Goal: Task Accomplishment & Management: Use online tool/utility

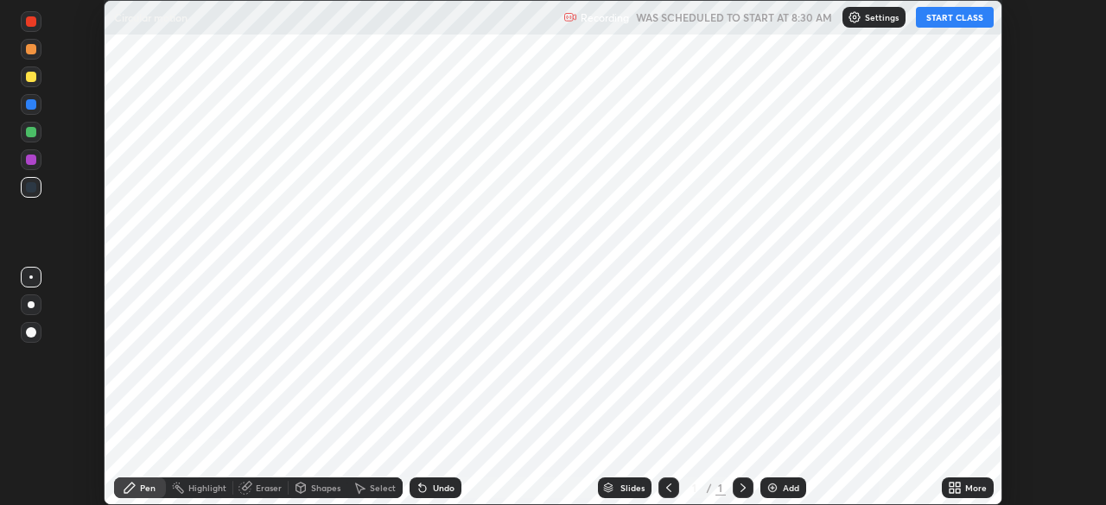
scroll to position [505, 1105]
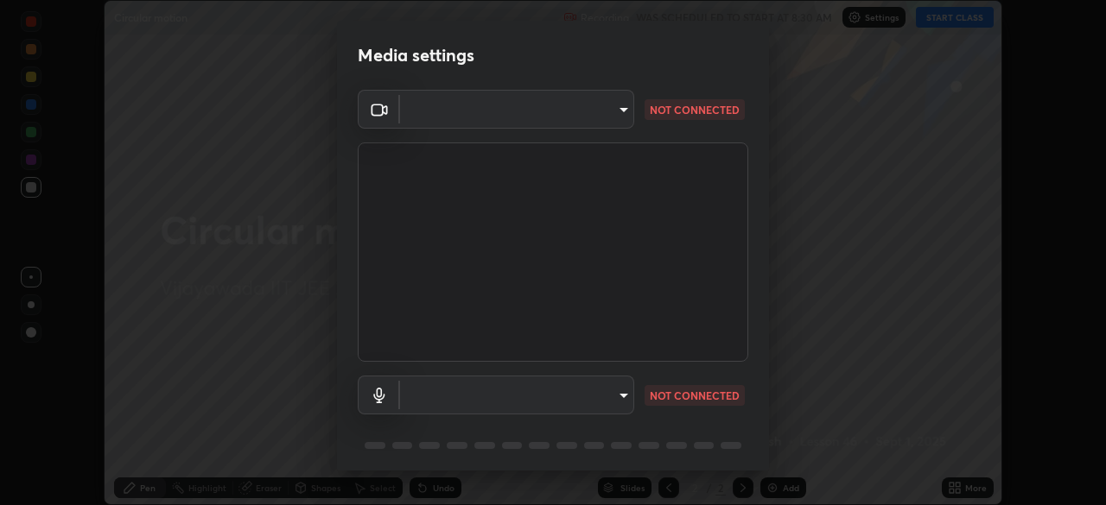
type input "aed39917a1c54585939b0139697987aa370fbf94ea1a7af73c45f548e1f1cce2"
type input "default"
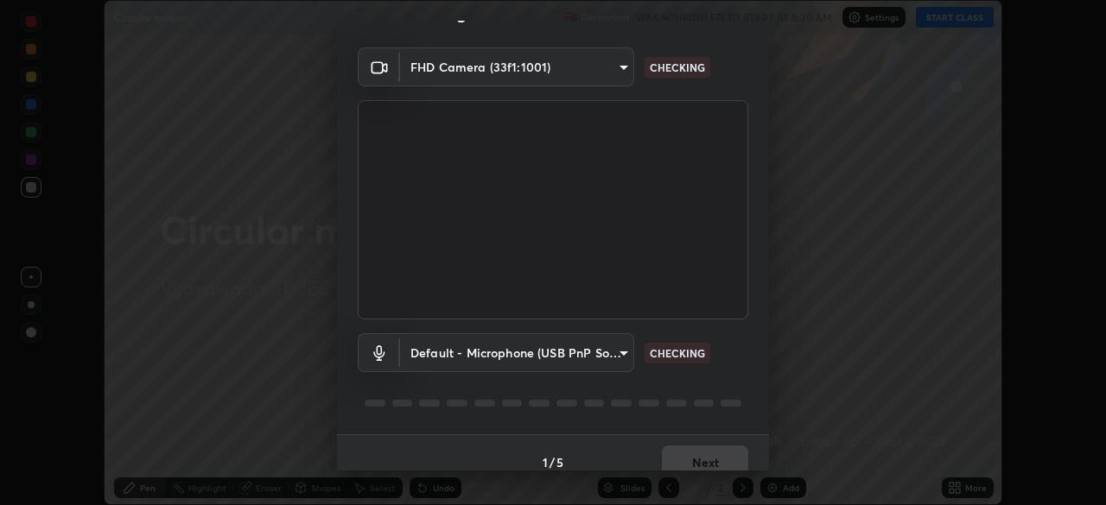
scroll to position [61, 0]
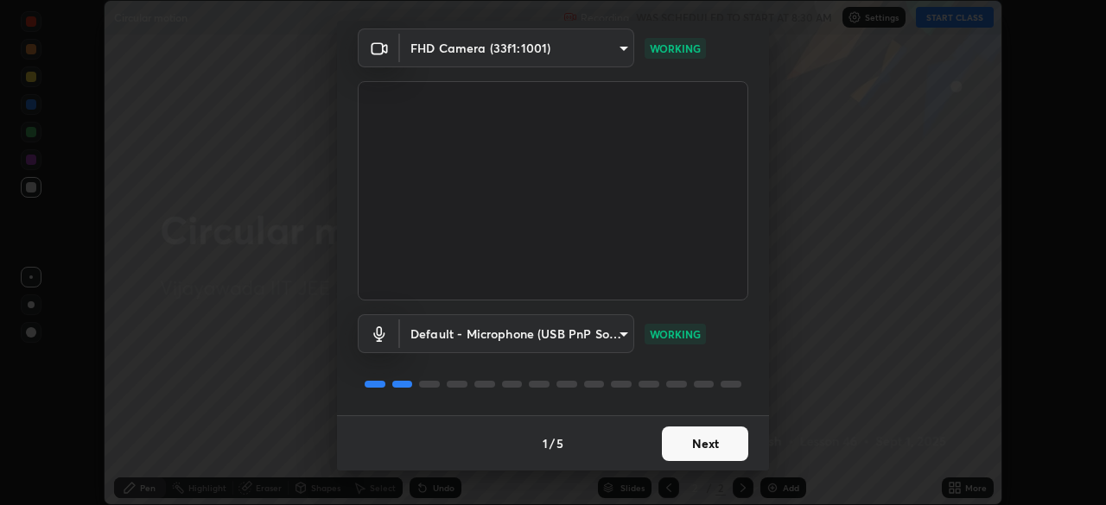
click at [712, 439] on button "Next" at bounding box center [705, 444] width 86 height 35
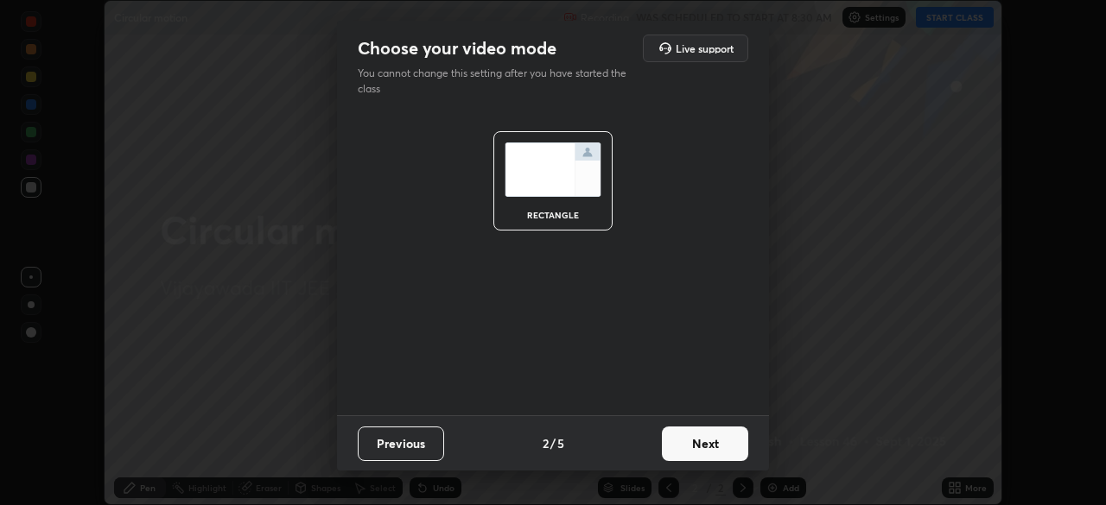
click at [715, 442] on button "Next" at bounding box center [705, 444] width 86 height 35
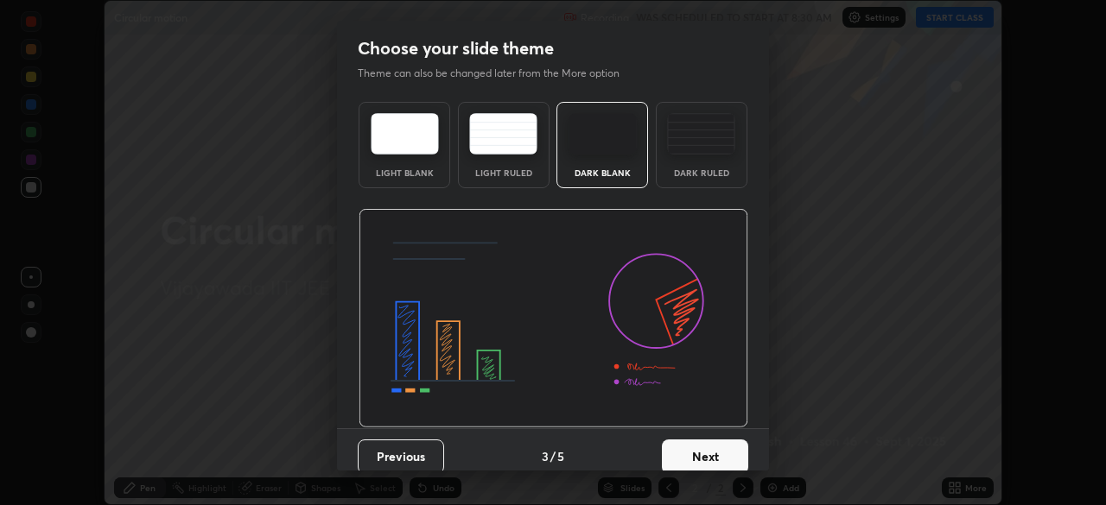
click at [718, 446] on button "Next" at bounding box center [705, 457] width 86 height 35
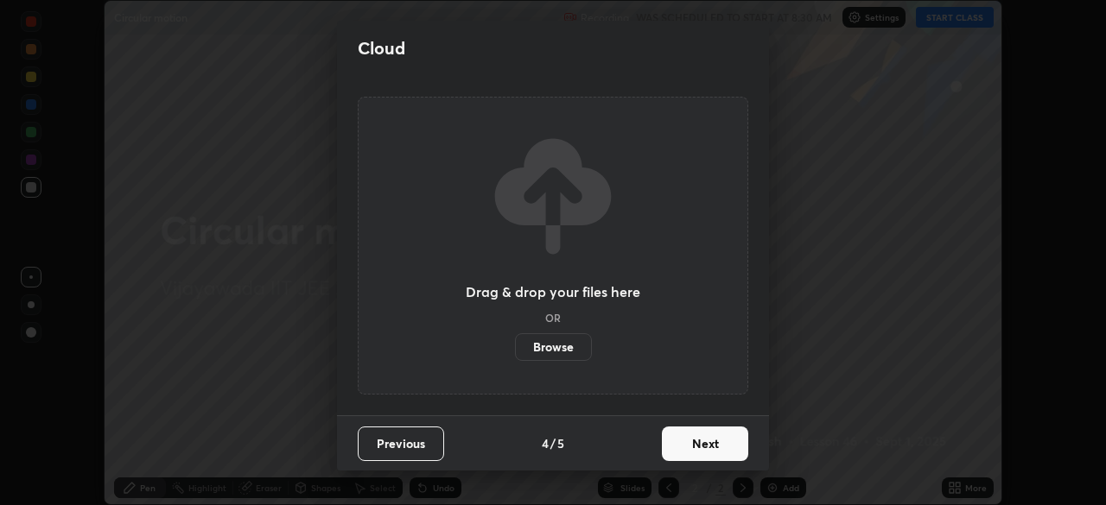
click at [718, 439] on button "Next" at bounding box center [705, 444] width 86 height 35
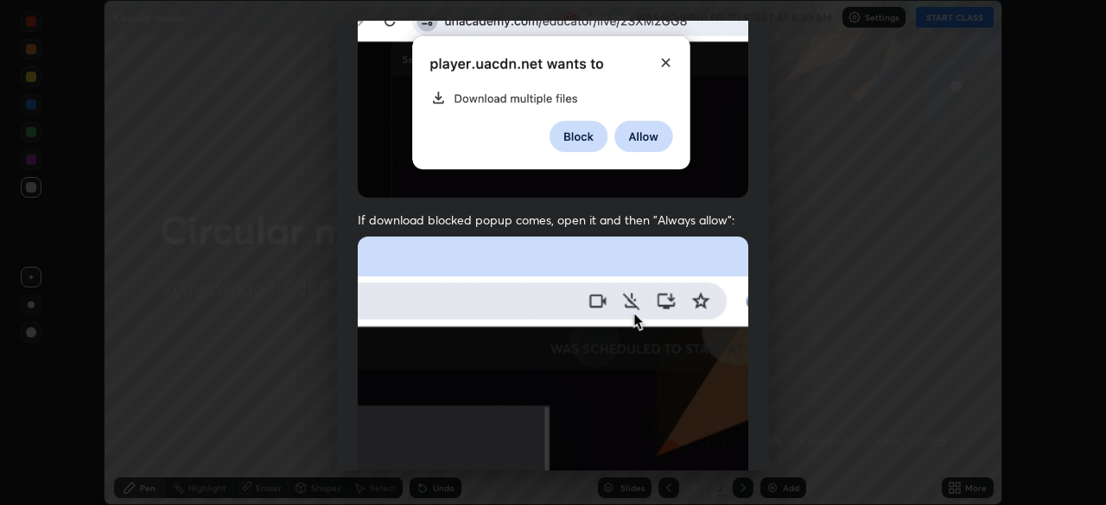
scroll to position [414, 0]
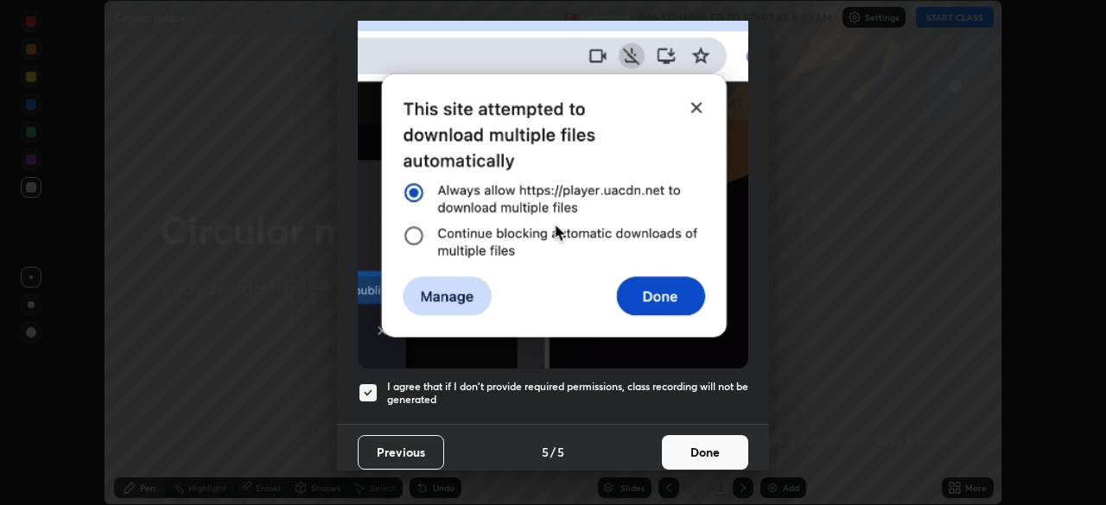
click at [709, 437] on button "Done" at bounding box center [705, 452] width 86 height 35
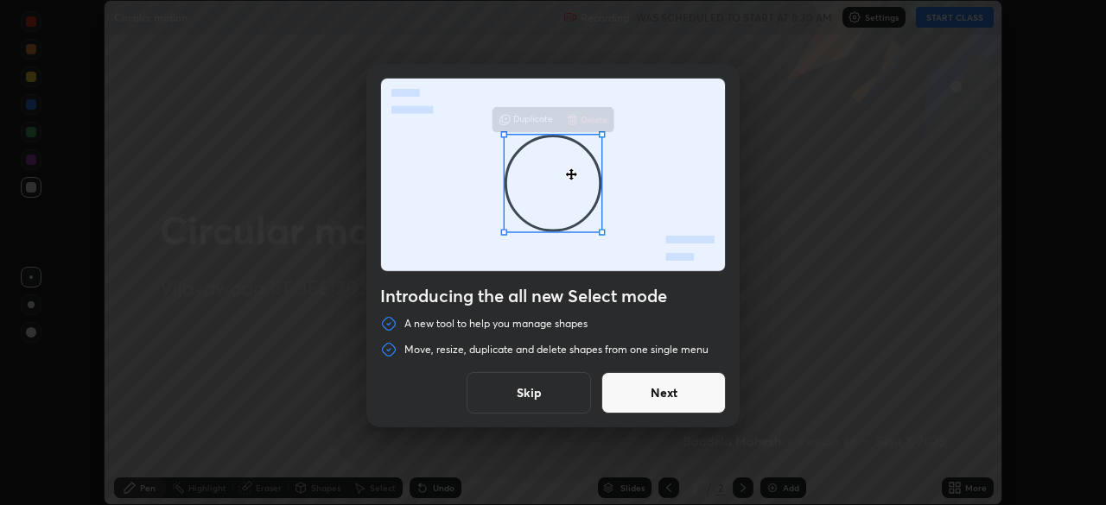
click at [558, 392] on button "Skip" at bounding box center [529, 392] width 124 height 41
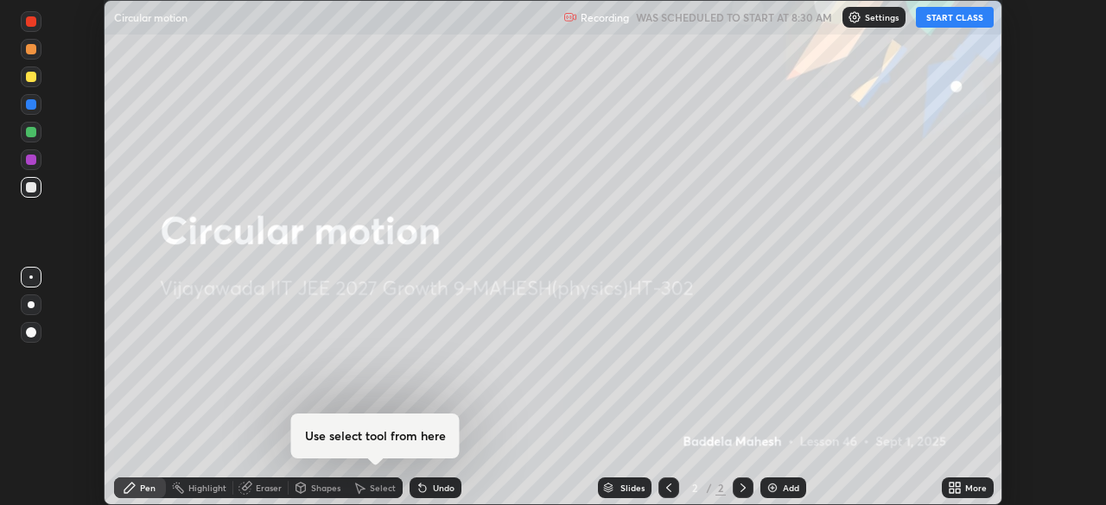
click at [956, 15] on button "START CLASS" at bounding box center [955, 17] width 78 height 21
